Goal: Task Accomplishment & Management: Manage account settings

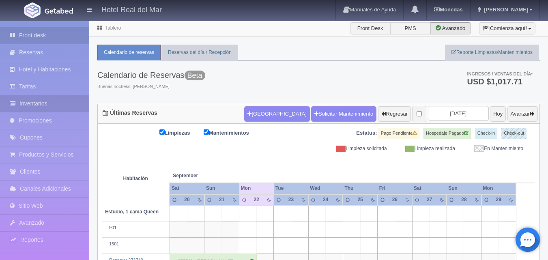
click at [41, 105] on link "Inventarios" at bounding box center [44, 103] width 89 height 17
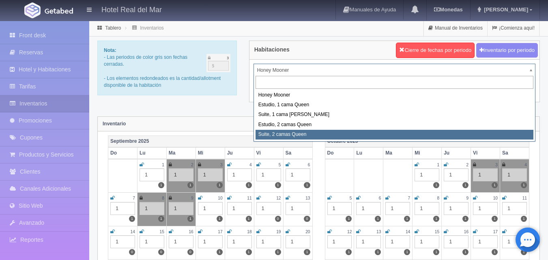
select select "2271"
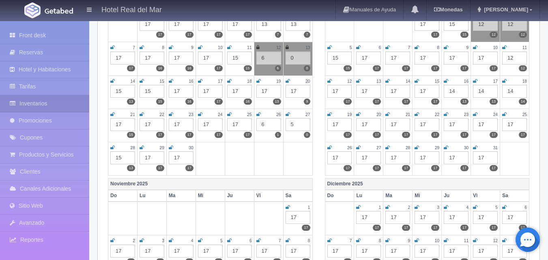
scroll to position [162, 0]
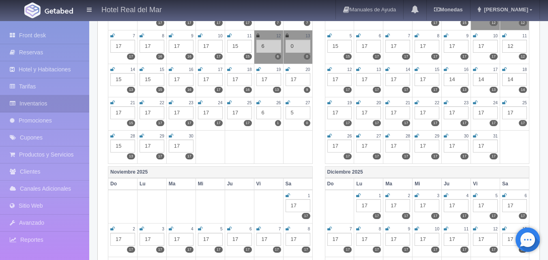
click at [258, 103] on icon at bounding box center [258, 102] width 4 height 5
click at [290, 103] on icon at bounding box center [288, 102] width 4 height 5
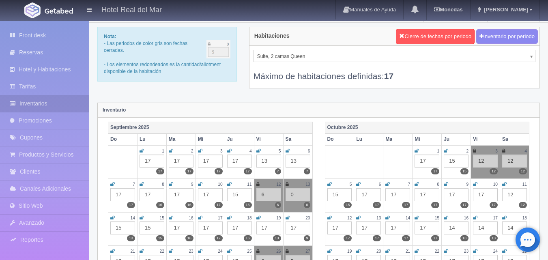
scroll to position [0, 0]
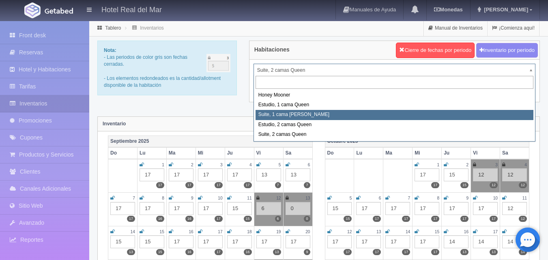
select select "2269"
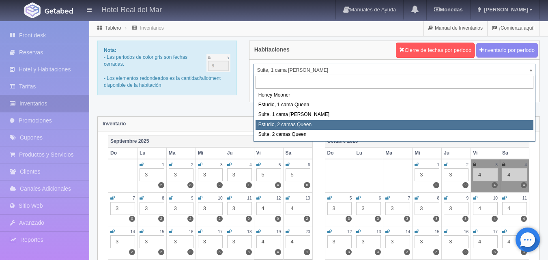
select select "2270"
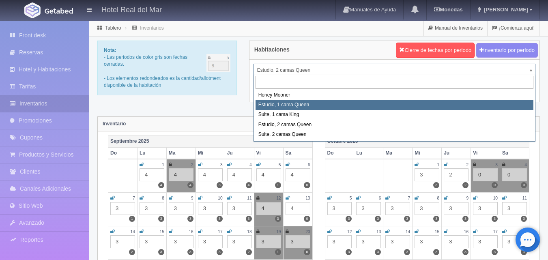
select select "2268"
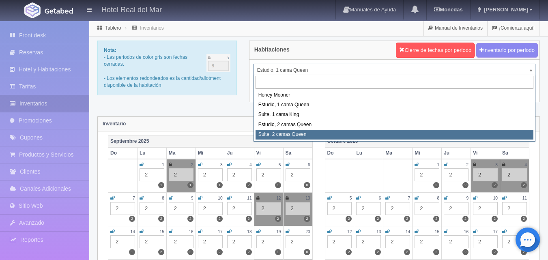
select select "2271"
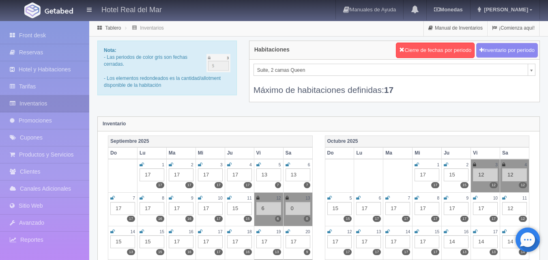
click at [474, 163] on icon at bounding box center [474, 164] width 3 height 5
click at [505, 164] on icon at bounding box center [503, 164] width 3 height 5
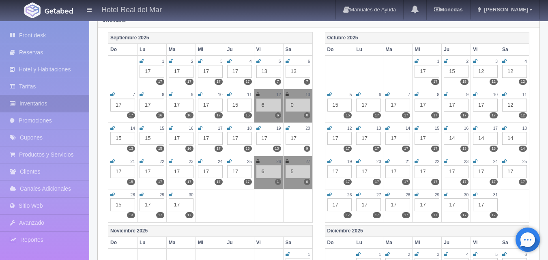
scroll to position [122, 0]
